Goal: Communication & Community: Answer question/provide support

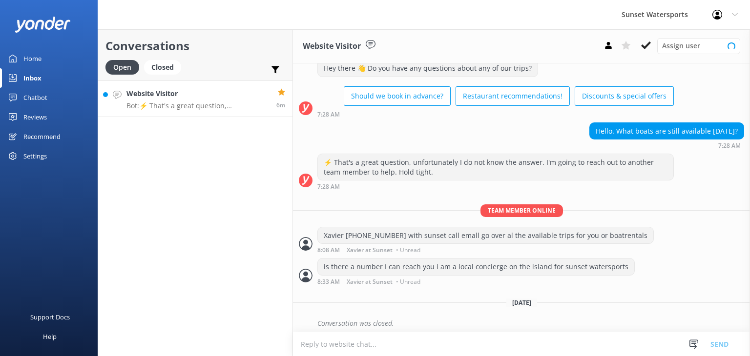
scroll to position [33, 0]
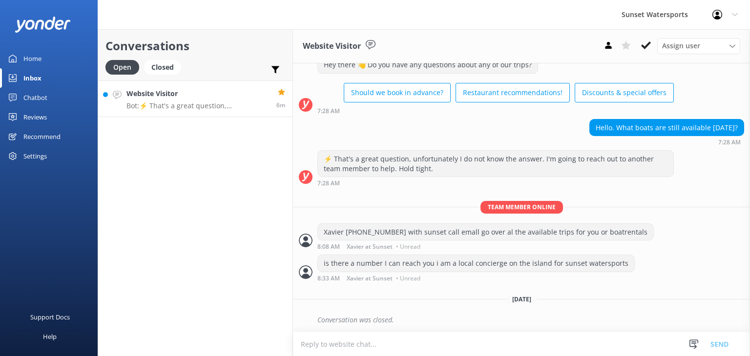
click at [144, 98] on h4 "Website Visitor" at bounding box center [197, 93] width 143 height 11
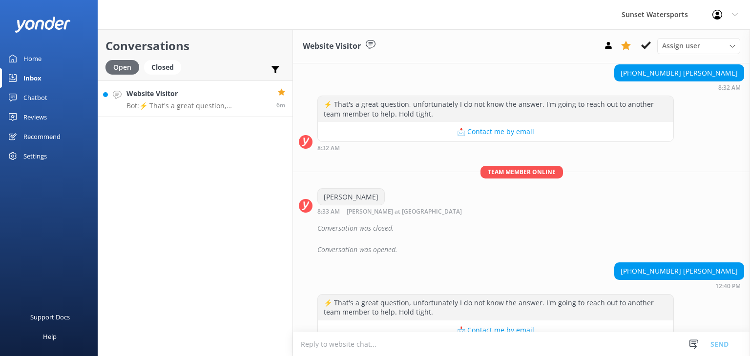
scroll to position [2968, 0]
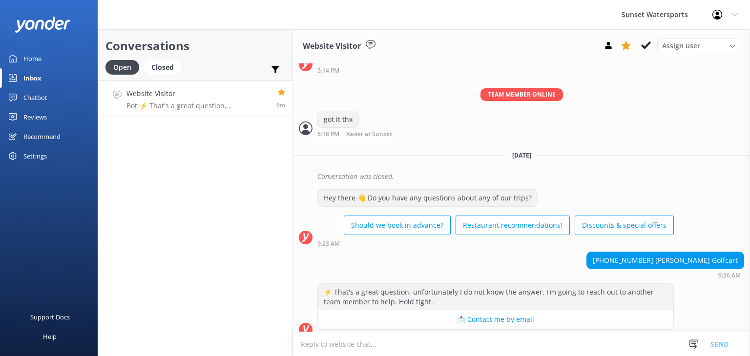
click at [193, 100] on div "Website Visitor Bot: ⚡ That's a great question, unfortunately I do not know the…" at bounding box center [197, 98] width 143 height 21
click at [328, 345] on textarea at bounding box center [521, 344] width 457 height 24
